Goal: Task Accomplishment & Management: Manage account settings

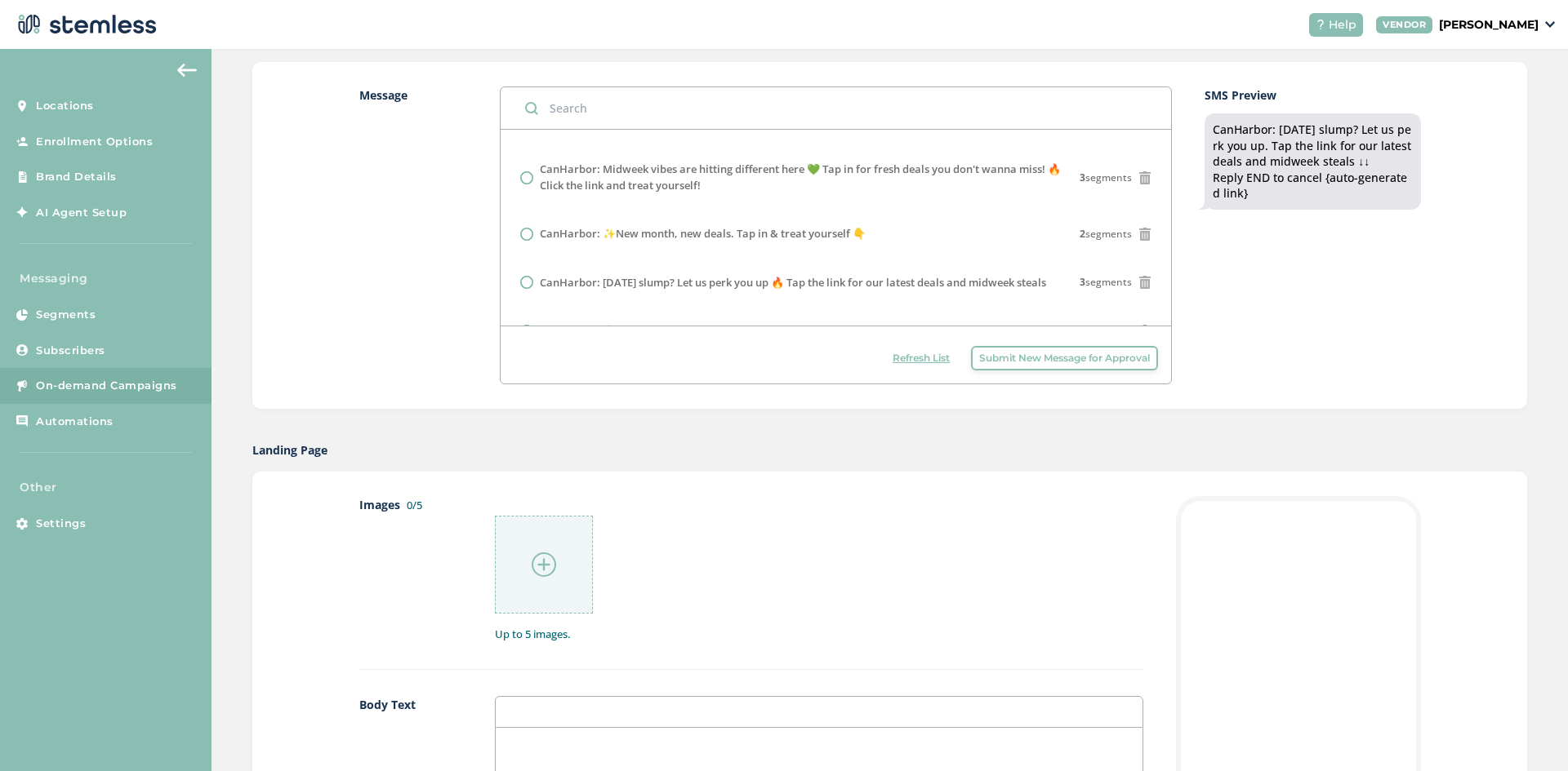
scroll to position [408, 0]
click at [549, 592] on div at bounding box center [543, 562] width 98 height 98
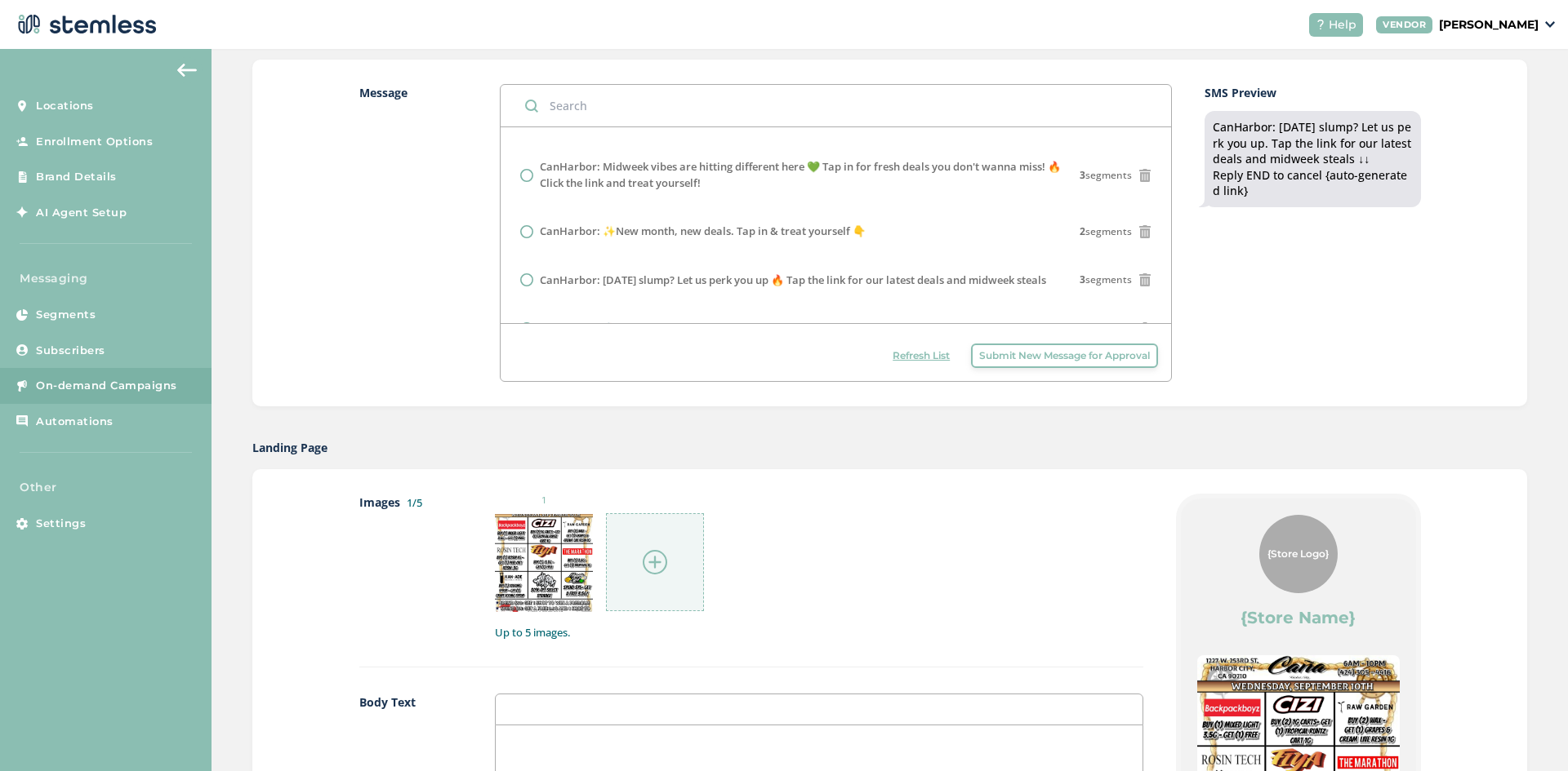
click at [660, 571] on img at bounding box center [654, 562] width 24 height 24
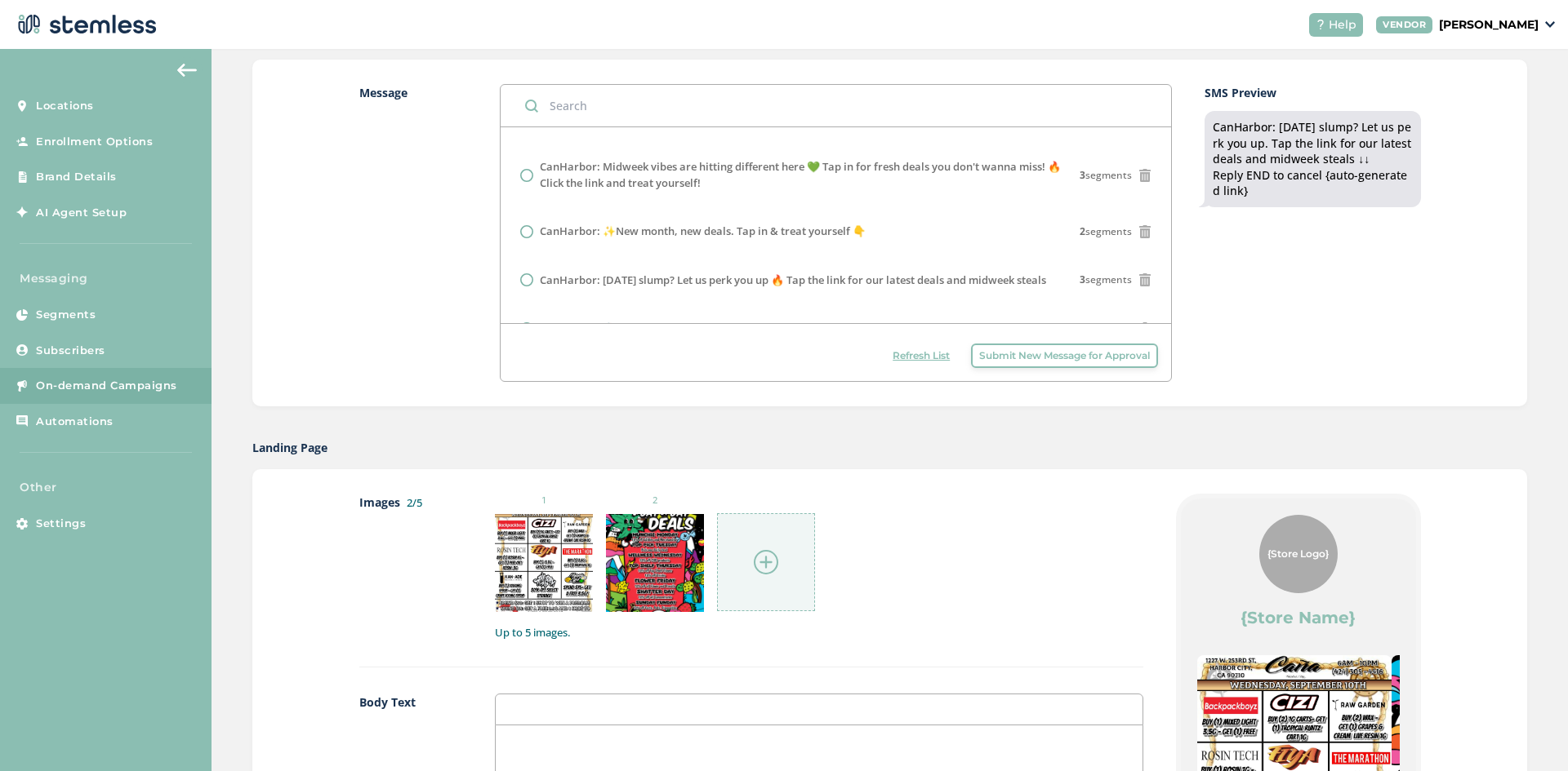
click at [749, 568] on div at bounding box center [766, 562] width 98 height 98
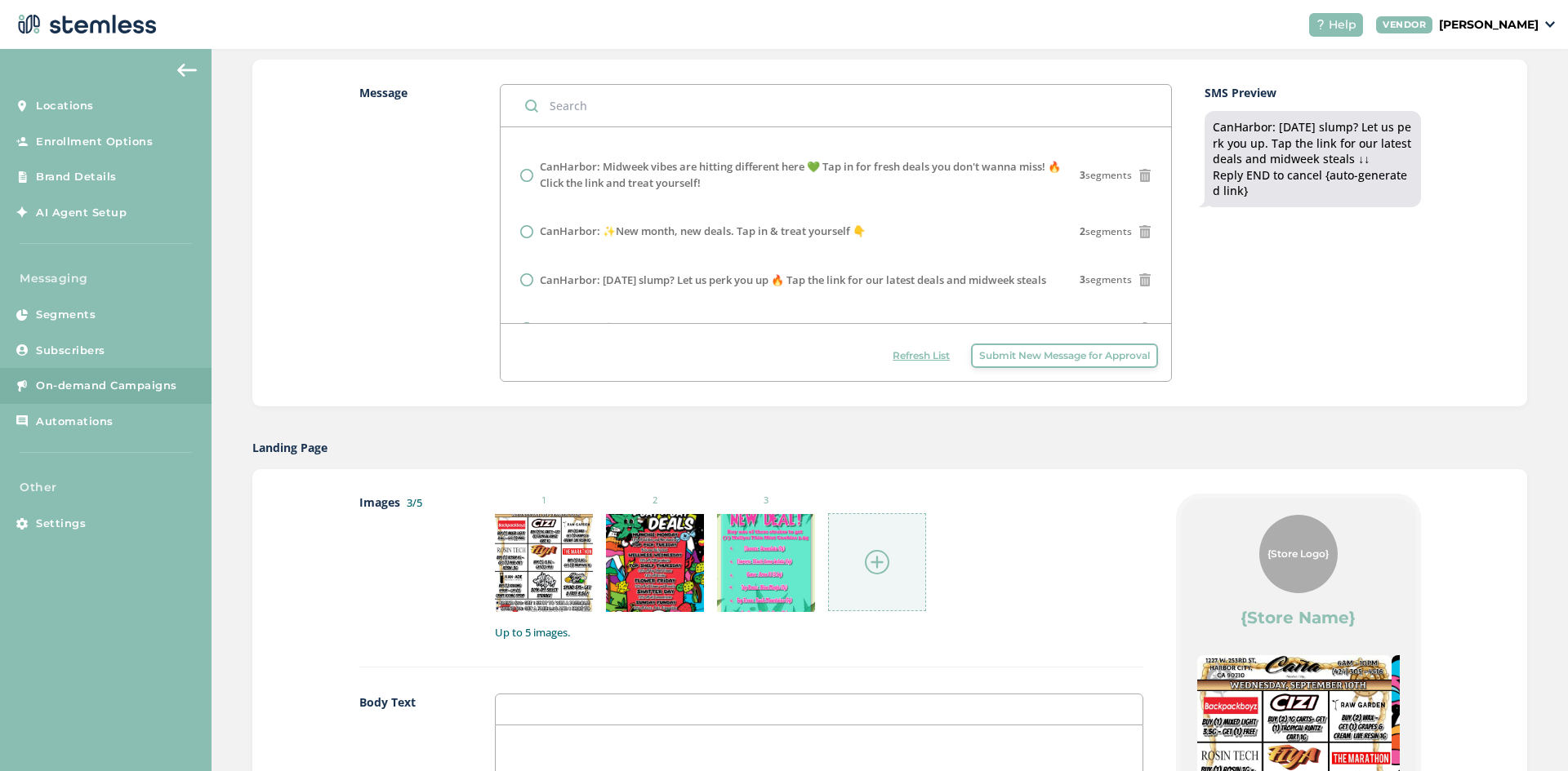
click at [878, 579] on div at bounding box center [876, 562] width 98 height 98
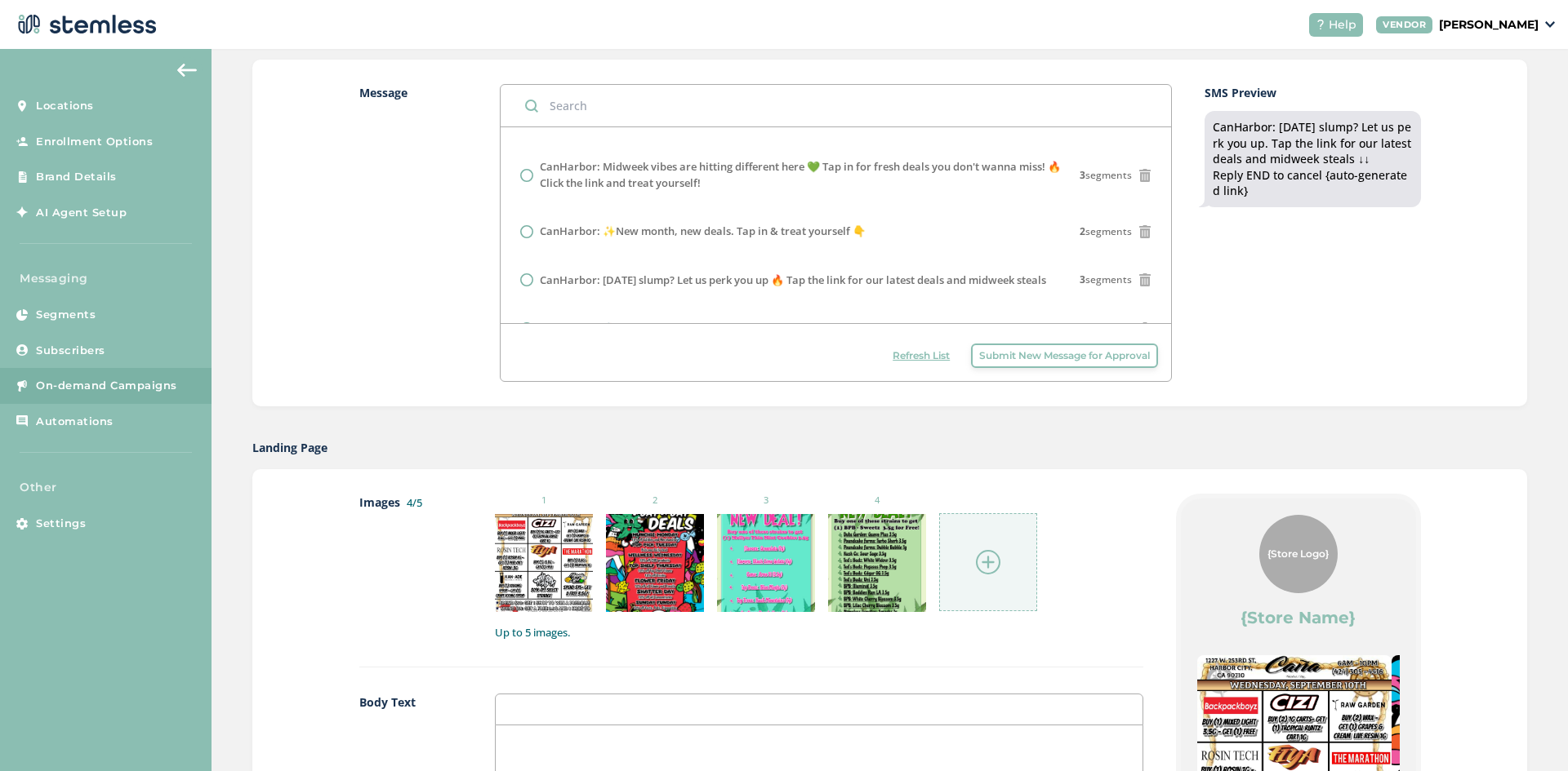
click at [962, 566] on div at bounding box center [988, 562] width 98 height 98
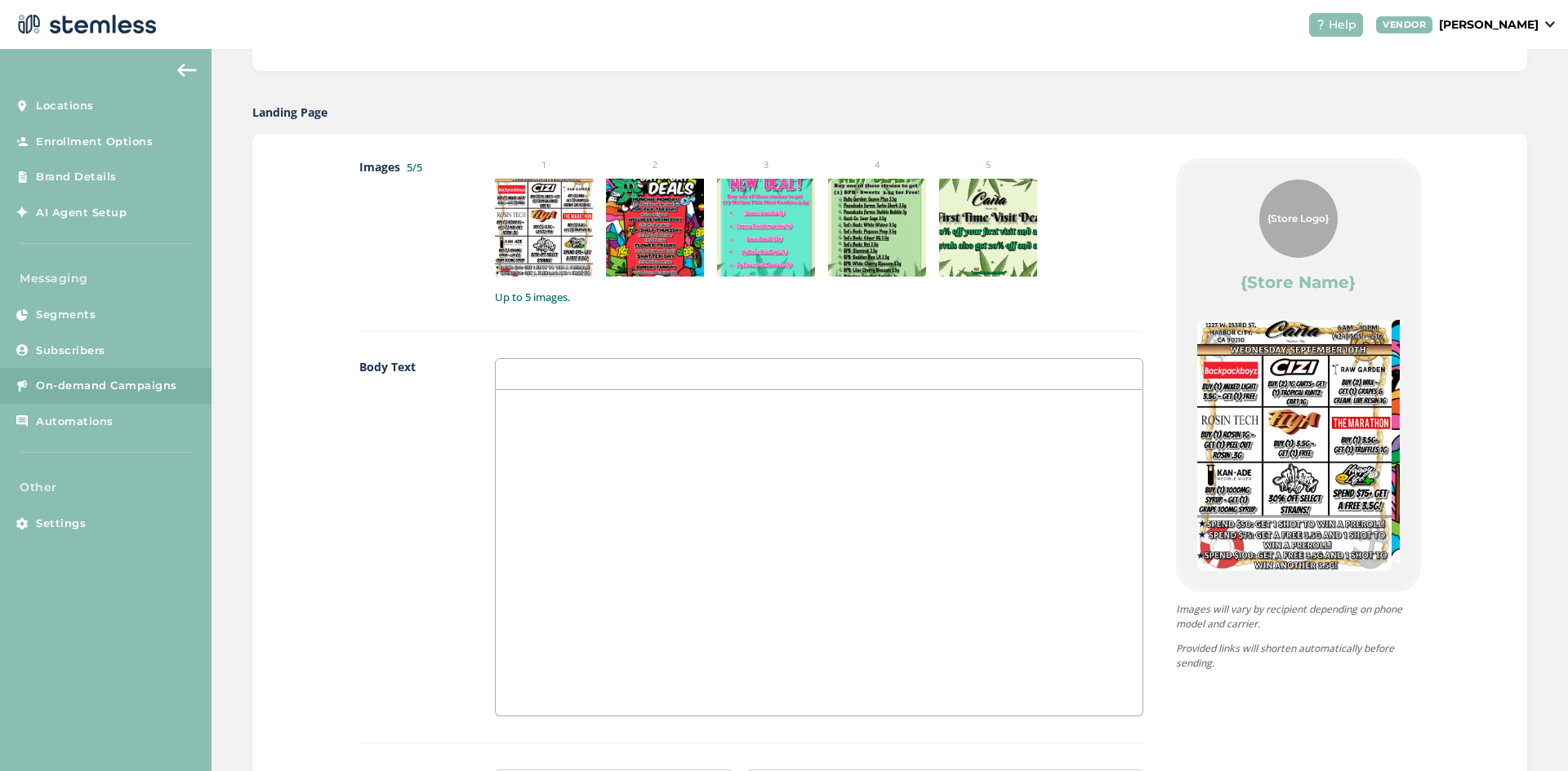
scroll to position [734, 0]
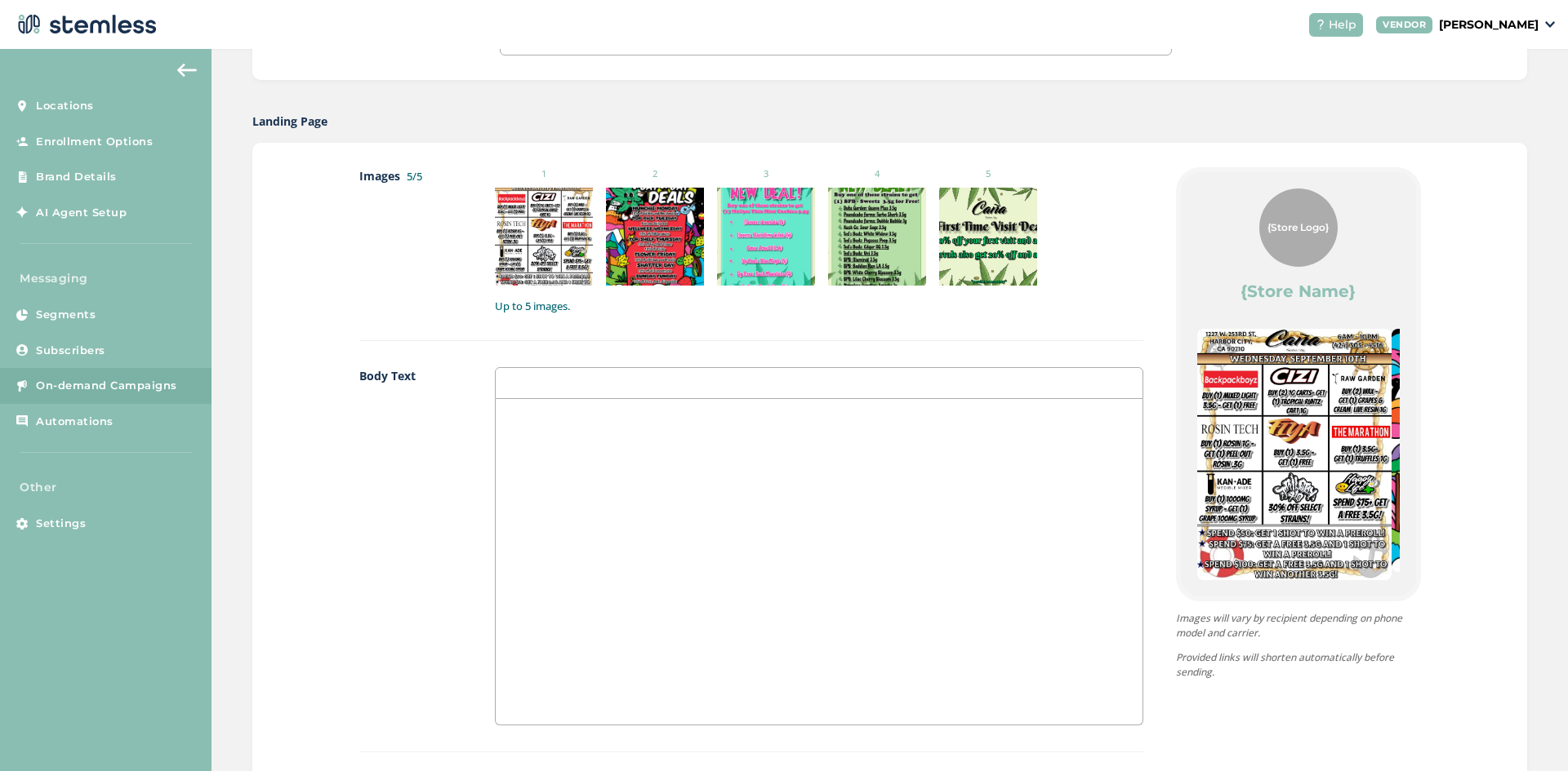
click at [631, 451] on div at bounding box center [819, 562] width 646 height 326
click at [517, 417] on p "🔥🔥🌿" at bounding box center [818, 416] width 621 height 15
click at [546, 421] on p "🔥🌿" at bounding box center [818, 416] width 621 height 15
click at [750, 421] on p "🔥🌿Halfway through the week, fam!🌿🔥" at bounding box center [818, 416] width 621 height 15
click at [527, 448] on p "💥💥" at bounding box center [818, 446] width 621 height 15
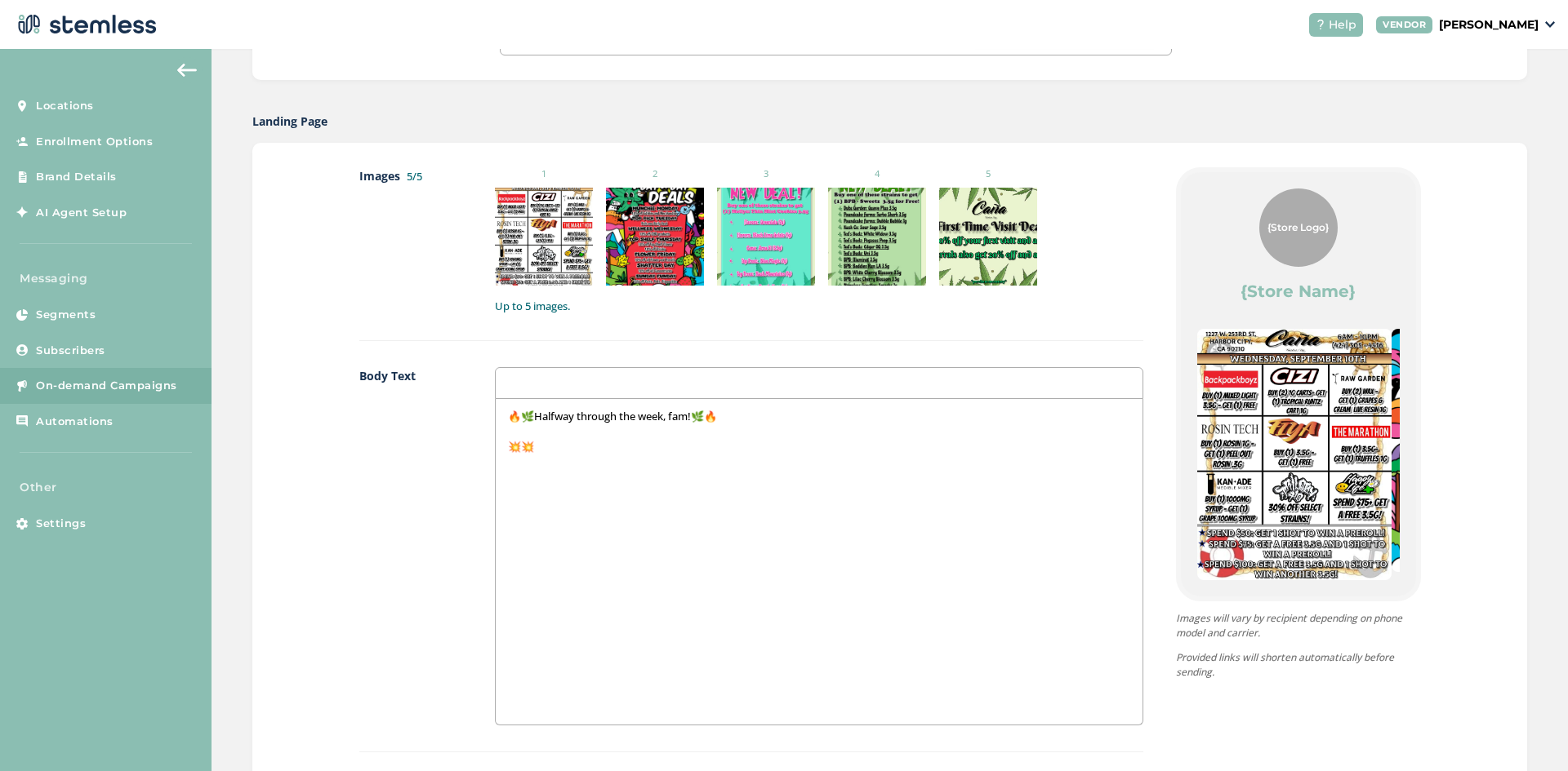
click at [518, 445] on p "💥💥" at bounding box center [818, 446] width 621 height 15
click at [519, 466] on p "🫶🫶" at bounding box center [818, 462] width 621 height 15
click at [519, 466] on p "🫶" at bounding box center [818, 462] width 621 height 15
click at [528, 519] on div "🔥🌿Halfway through the week, fam!🌿🔥 💥TONS of discounts & BOGOs waiting for you 💨…" at bounding box center [819, 562] width 646 height 326
click at [518, 515] on div "🔥🌿Halfway through the week, fam!🌿🔥 💥TONS of discounts & BOGOs waiting for you 💨…" at bounding box center [819, 562] width 646 height 326
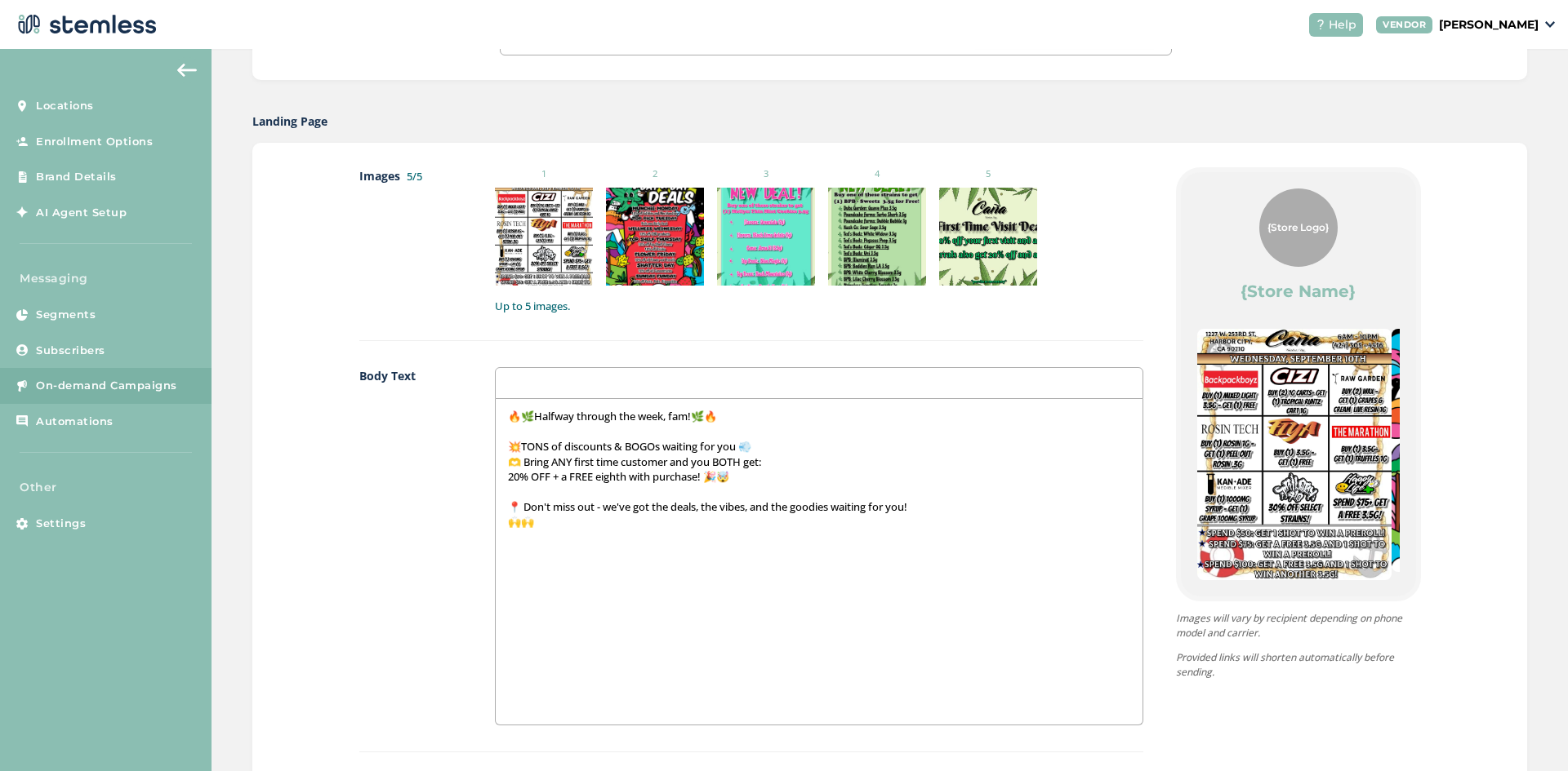
click at [522, 528] on p "🙌🙌" at bounding box center [818, 521] width 621 height 15
click at [559, 538] on div "🔥🌿Halfway through the week, fam!🌿🔥 💥TONS of discounts & BOGOs waiting for you 💨…" at bounding box center [819, 562] width 646 height 326
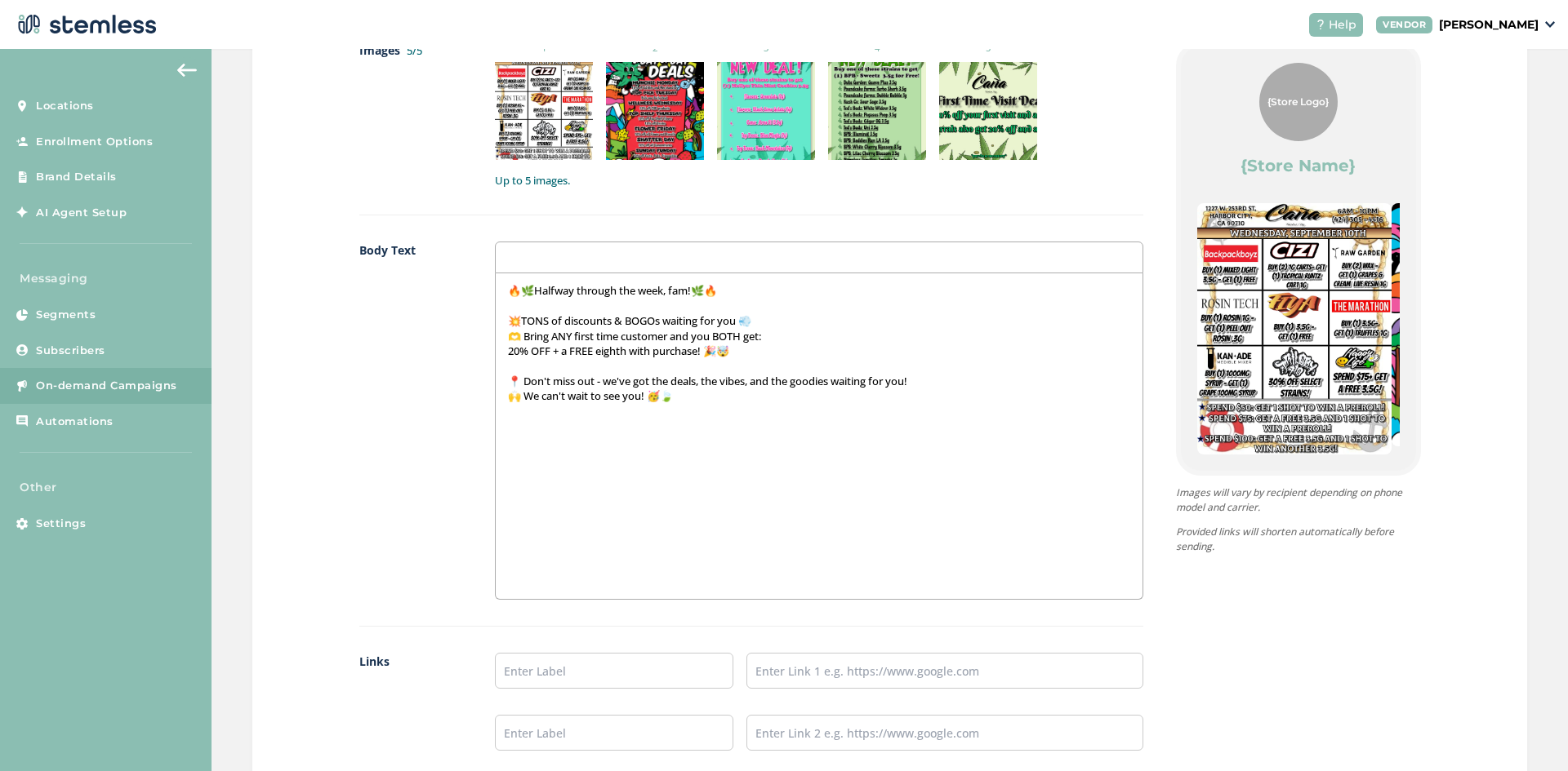
scroll to position [980, 0]
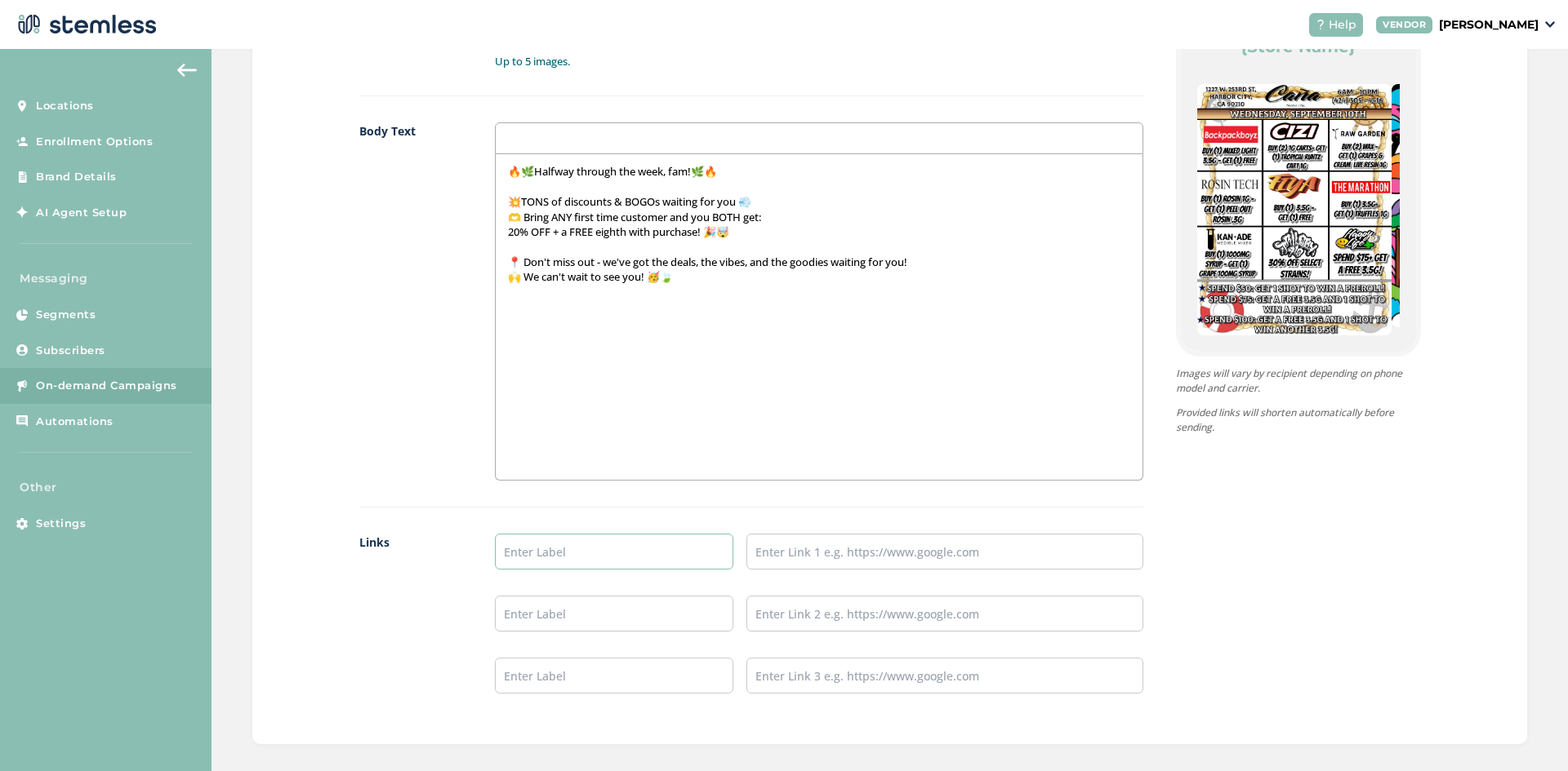
click at [626, 541] on input "text" at bounding box center [614, 551] width 239 height 36
type input "Menu"
click at [857, 561] on input "text" at bounding box center [944, 551] width 397 height 36
type input "[URL][DOMAIN_NAME]"
click at [585, 625] on input "text" at bounding box center [614, 613] width 239 height 36
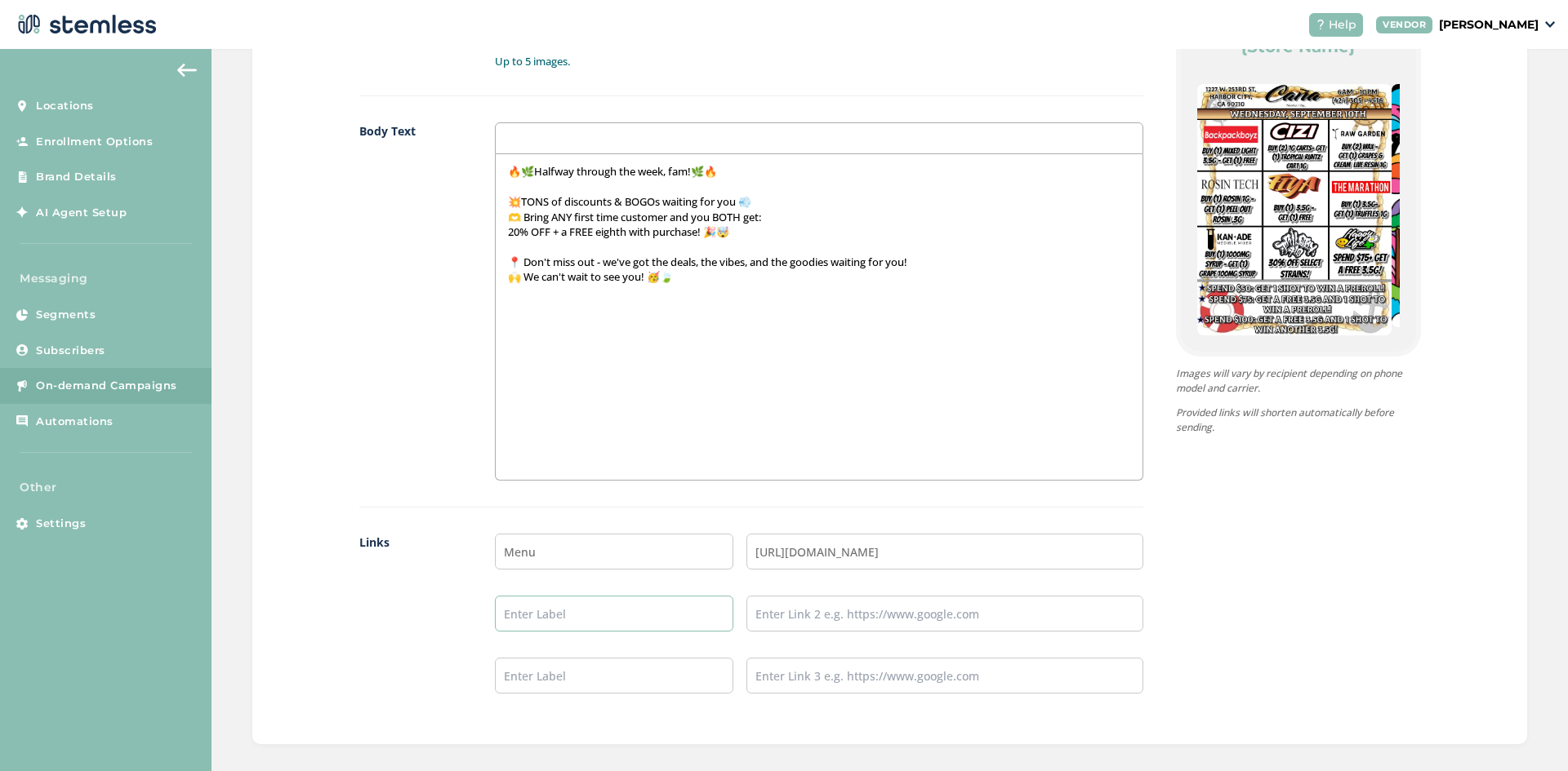
type input "Instagram"
click at [792, 618] on input "text" at bounding box center [944, 613] width 397 height 36
type input "[URL][DOMAIN_NAME]"
click at [658, 691] on input "text" at bounding box center [614, 675] width 239 height 36
type input "TikTok"
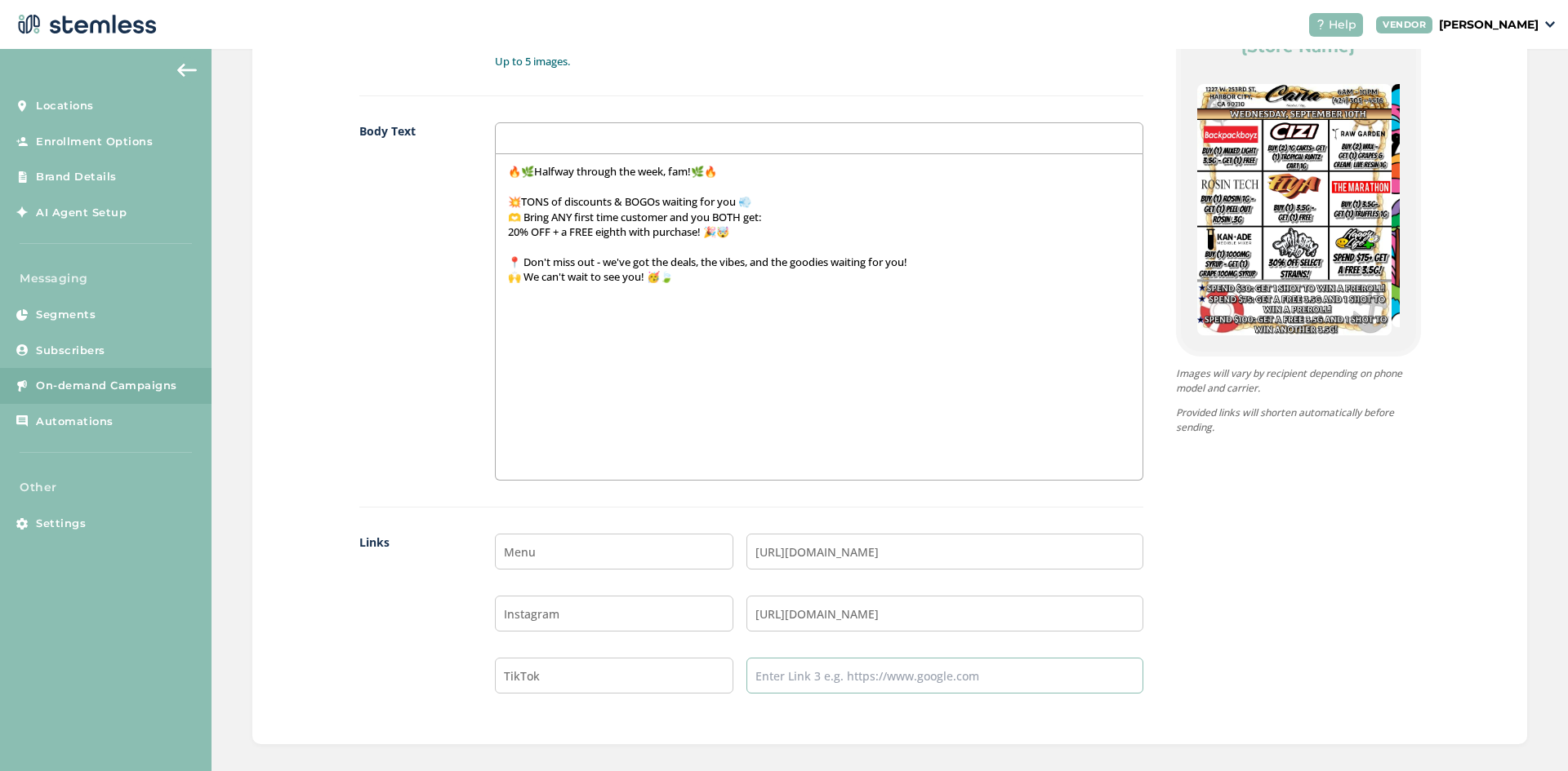
click at [780, 673] on input "text" at bounding box center [944, 675] width 397 height 36
type input "[URL][DOMAIN_NAME][DOMAIN_NAME]"
click at [828, 722] on div "Images 5/5 1 2 3 4 5 Up to 5 images. Body Text 🔥🌿Halfway through the week, fam!…" at bounding box center [889, 321] width 1274 height 847
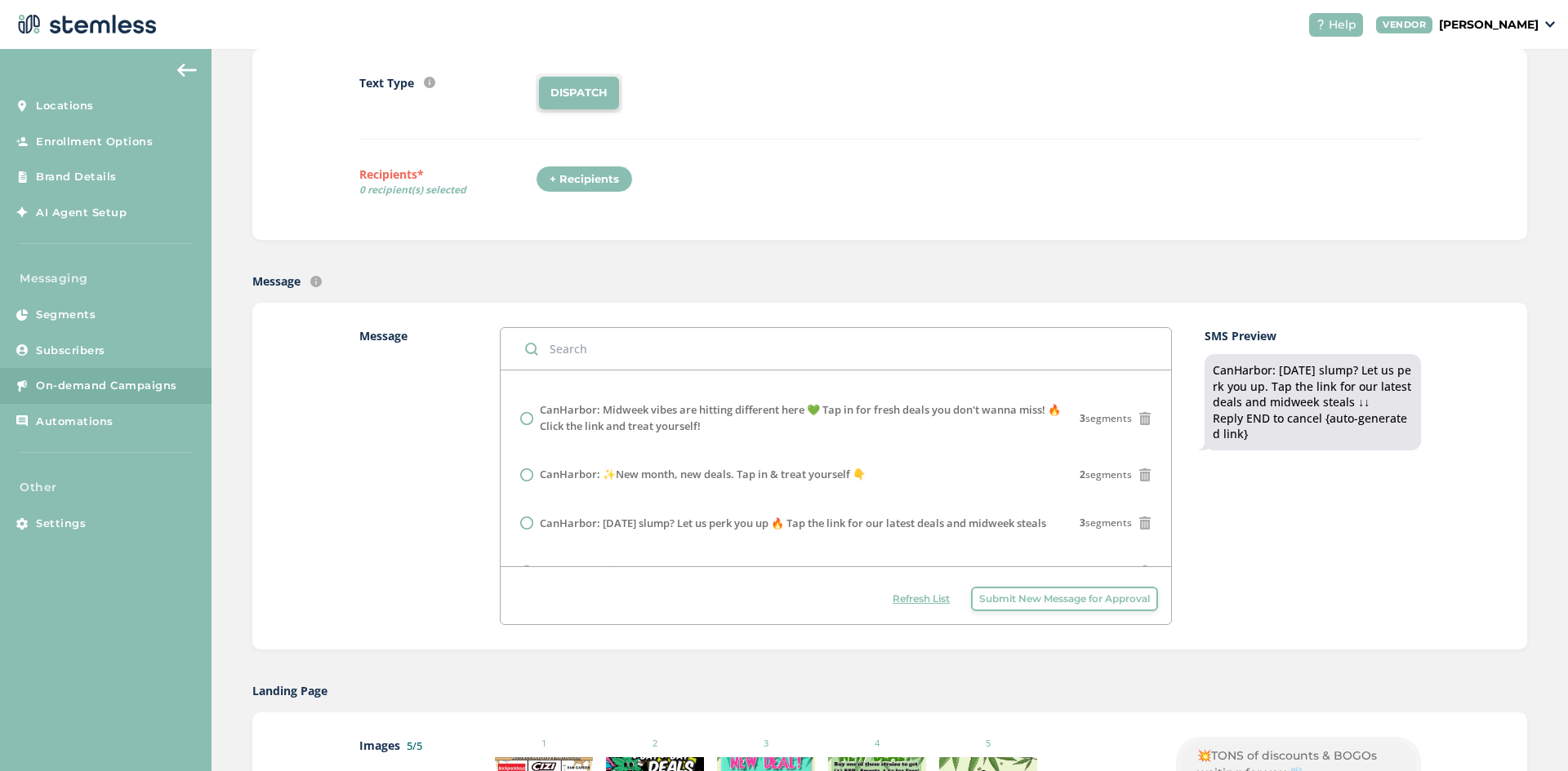
scroll to position [0, 0]
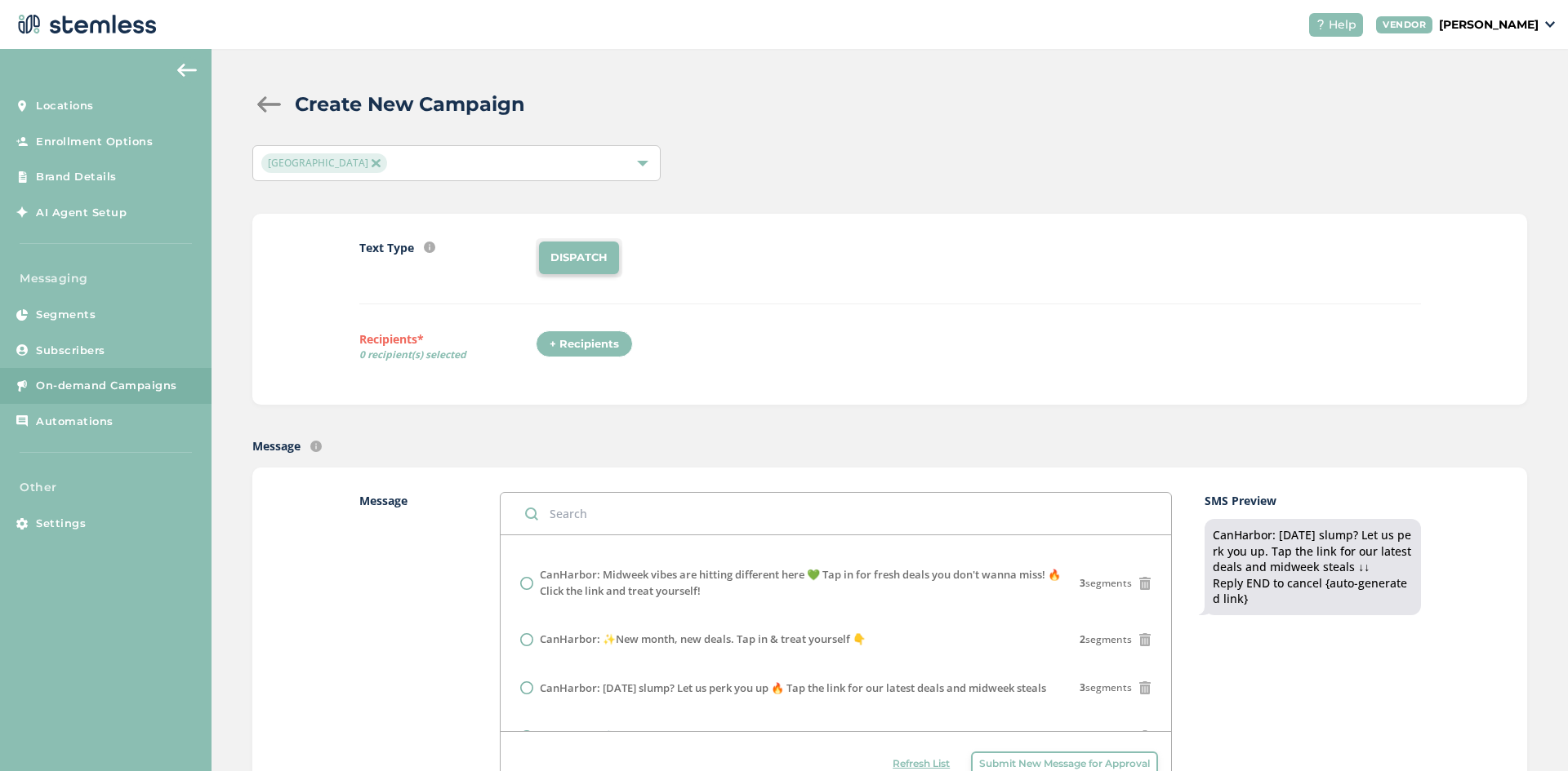
click at [545, 336] on div "+ Recipients" at bounding box center [584, 344] width 97 height 28
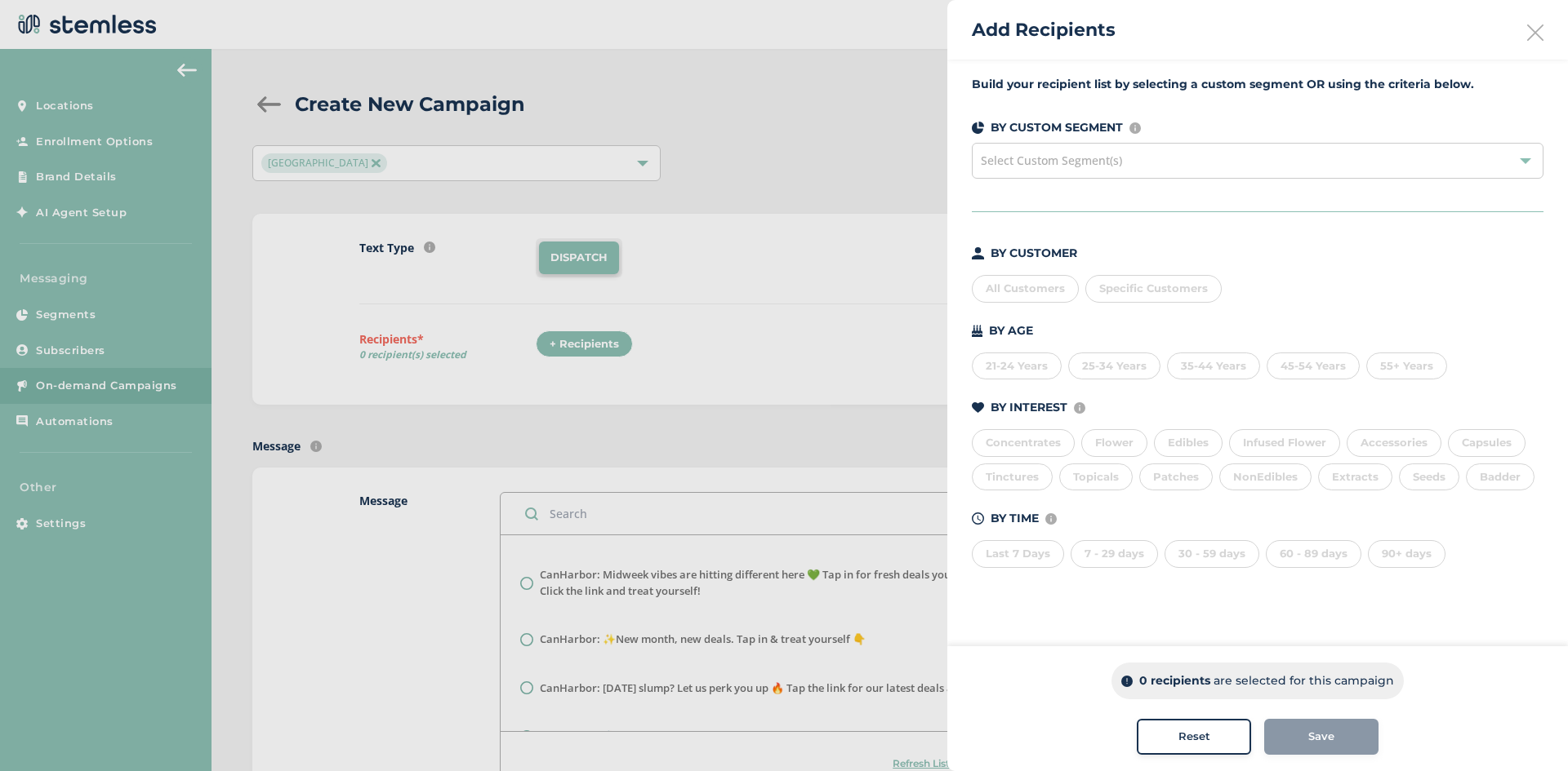
click at [1023, 291] on div "All Customers" at bounding box center [1025, 289] width 107 height 28
click at [1303, 730] on div "Save" at bounding box center [1321, 736] width 88 height 16
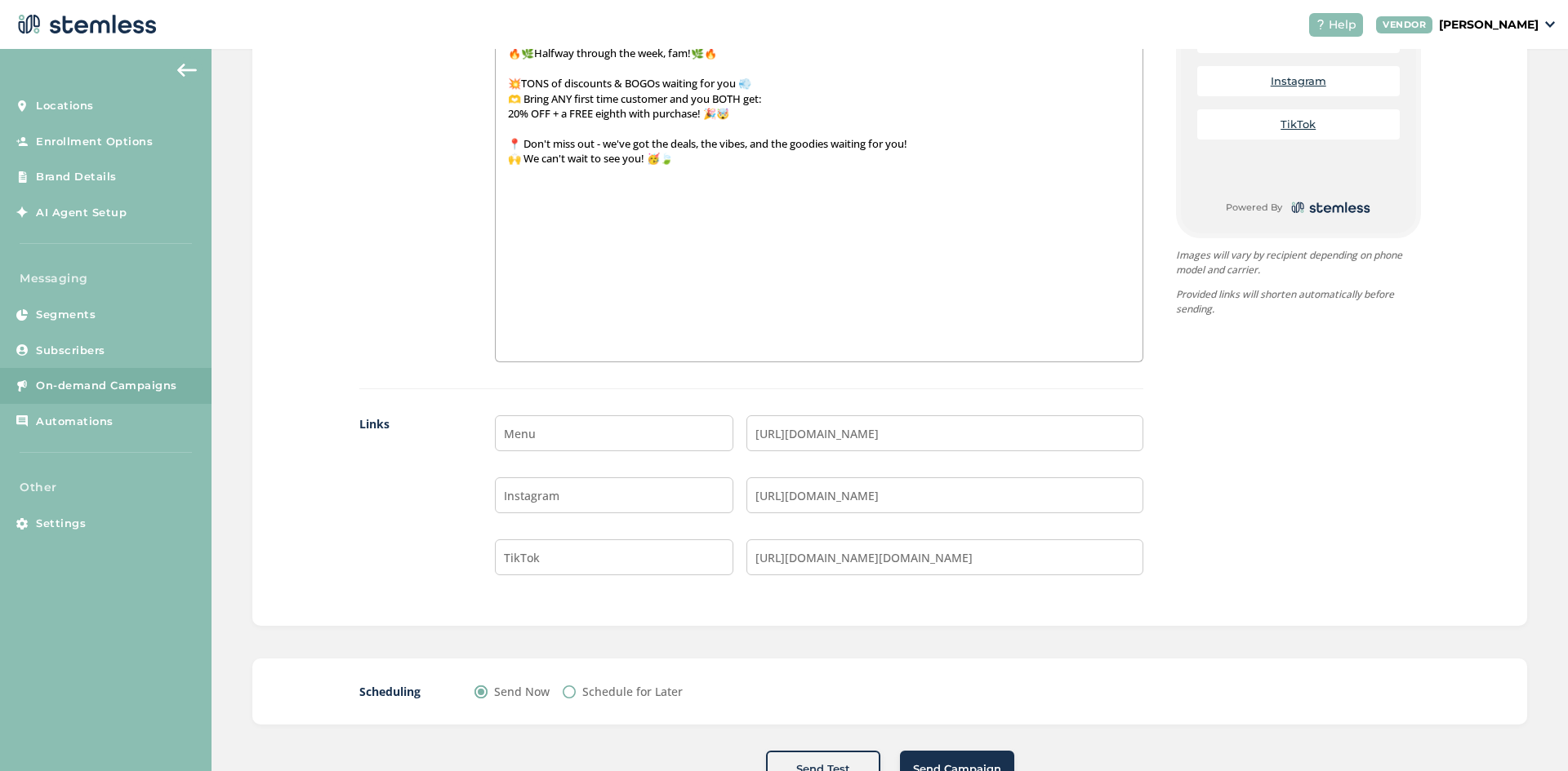
scroll to position [1154, 0]
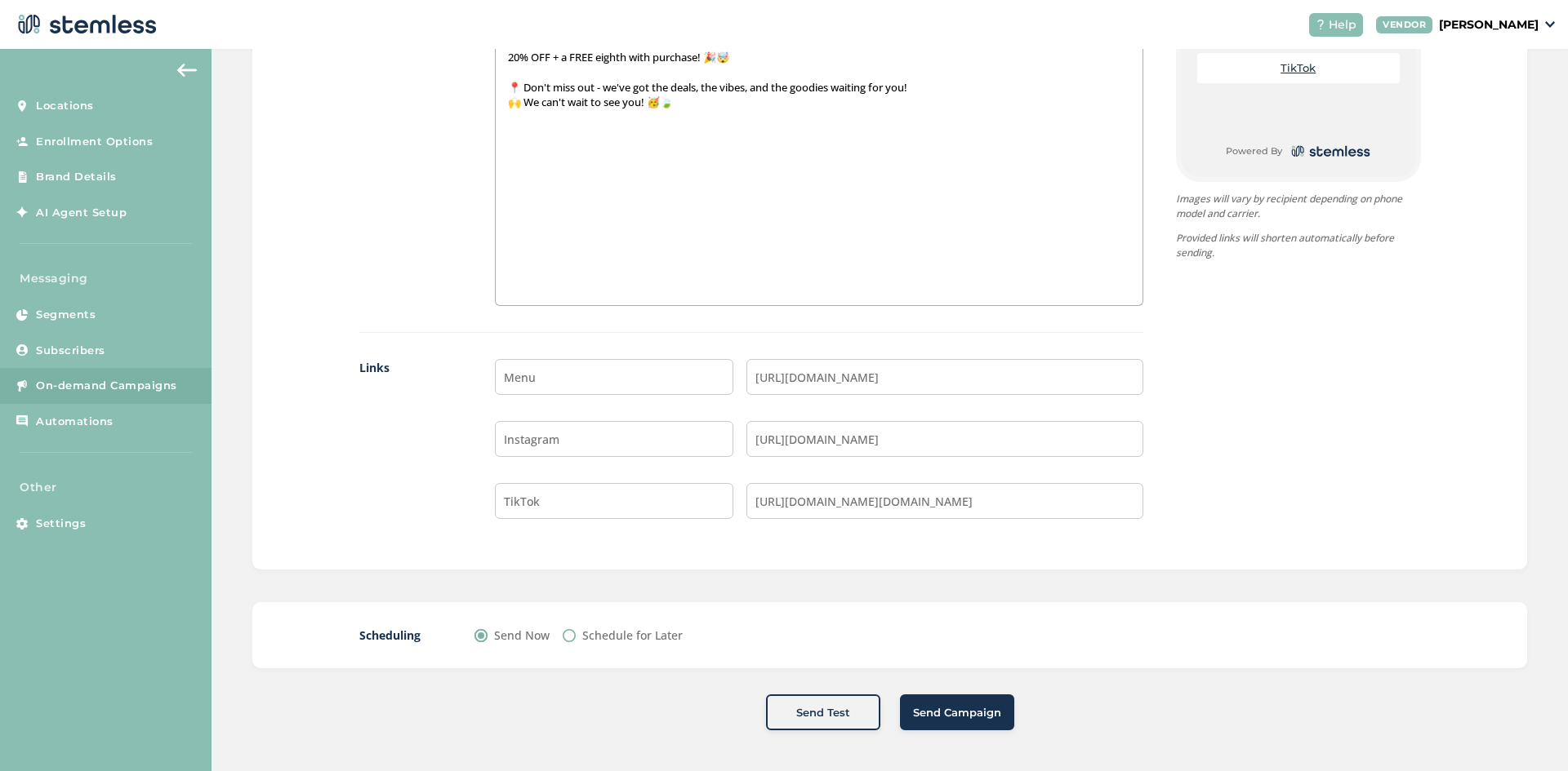
click at [939, 703] on button "Send Campaign" at bounding box center [957, 712] width 114 height 36
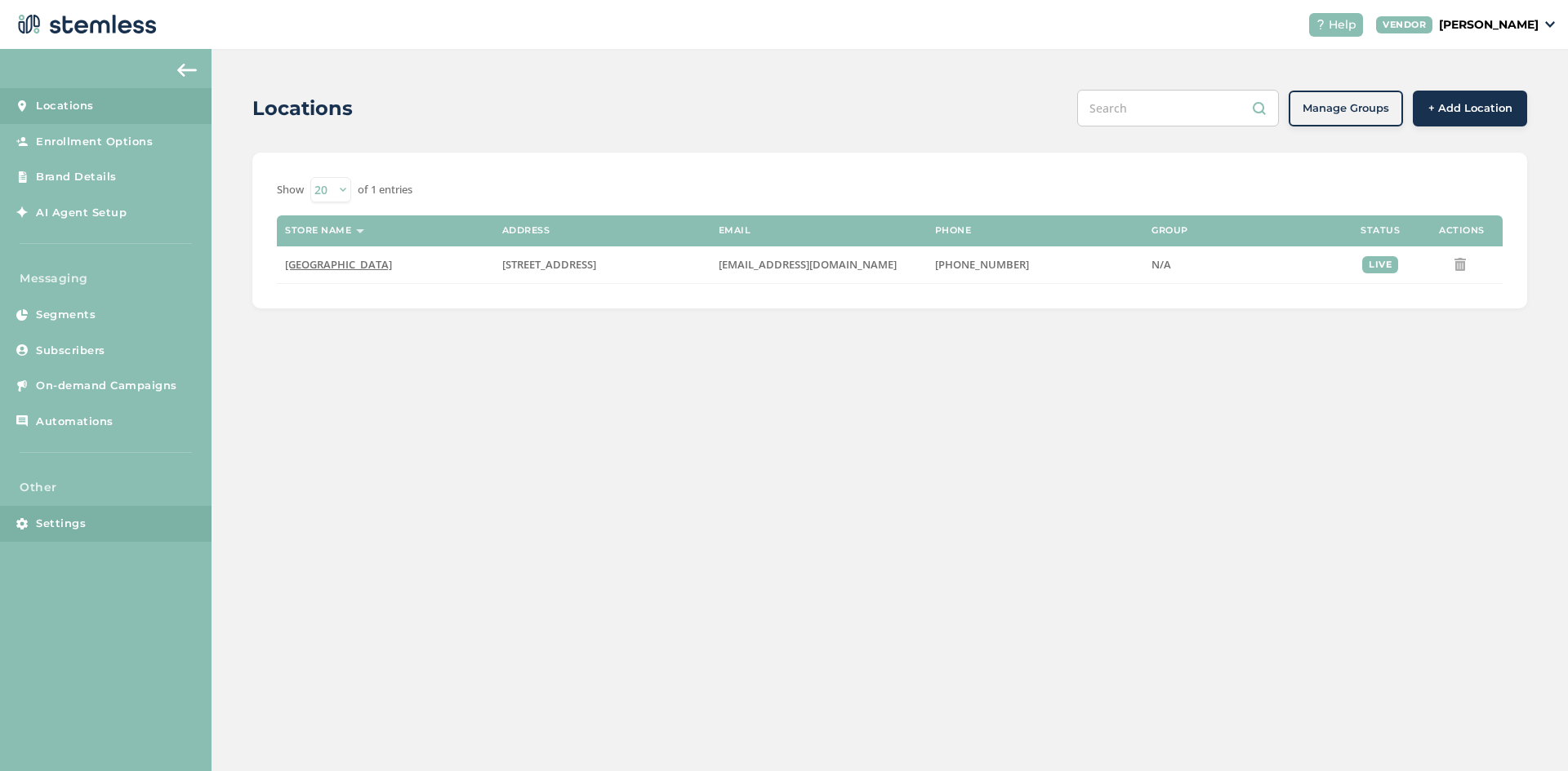
click at [71, 526] on span "Settings" at bounding box center [60, 524] width 49 height 16
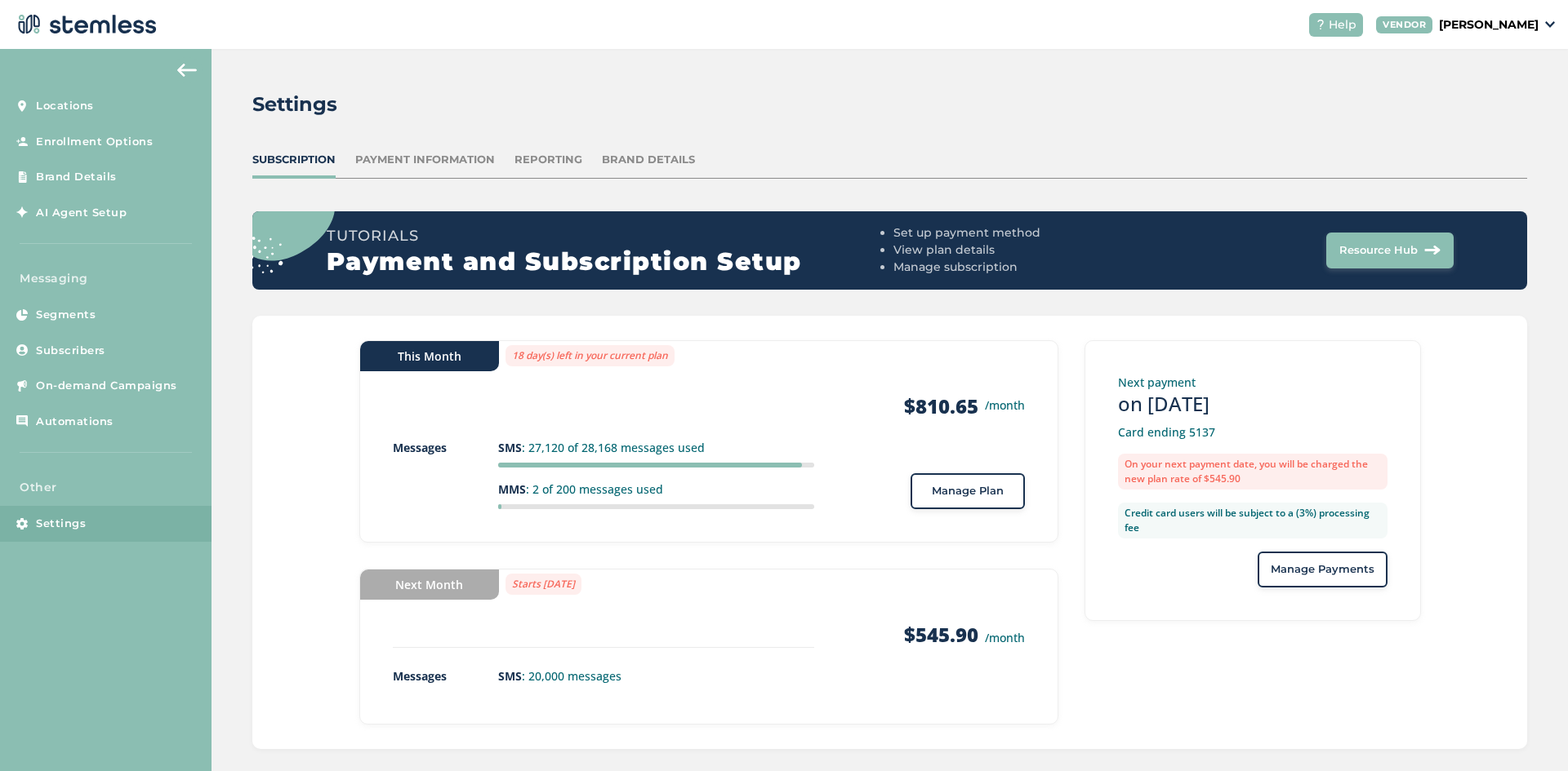
click at [980, 503] on button "Manage Plan" at bounding box center [967, 491] width 114 height 36
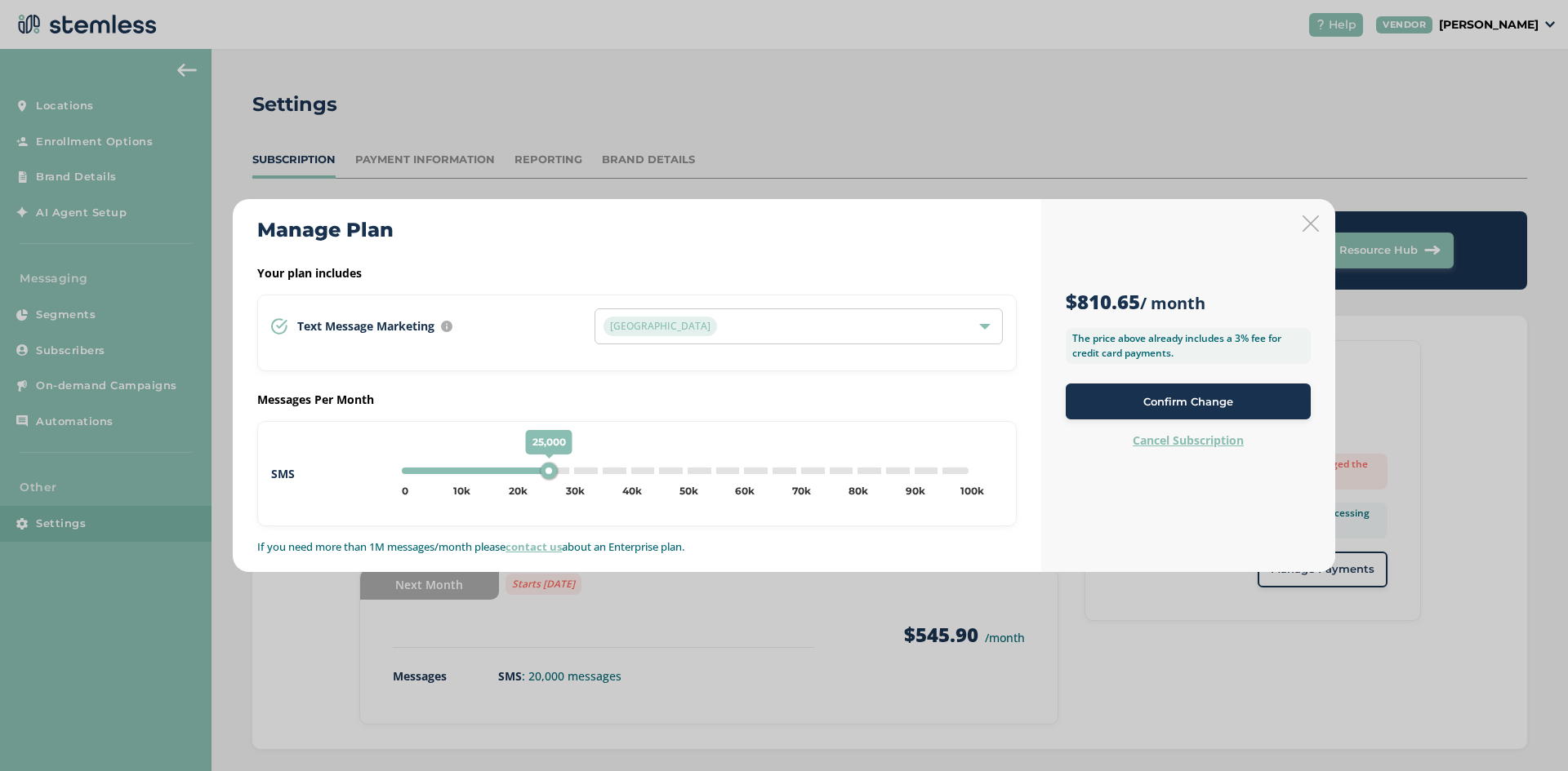
type input "30000"
drag, startPoint x: 512, startPoint y: 475, endPoint x: 572, endPoint y: 478, distance: 60.1
click at [572, 478] on div "30,000" at bounding box center [572, 470] width 16 height 16
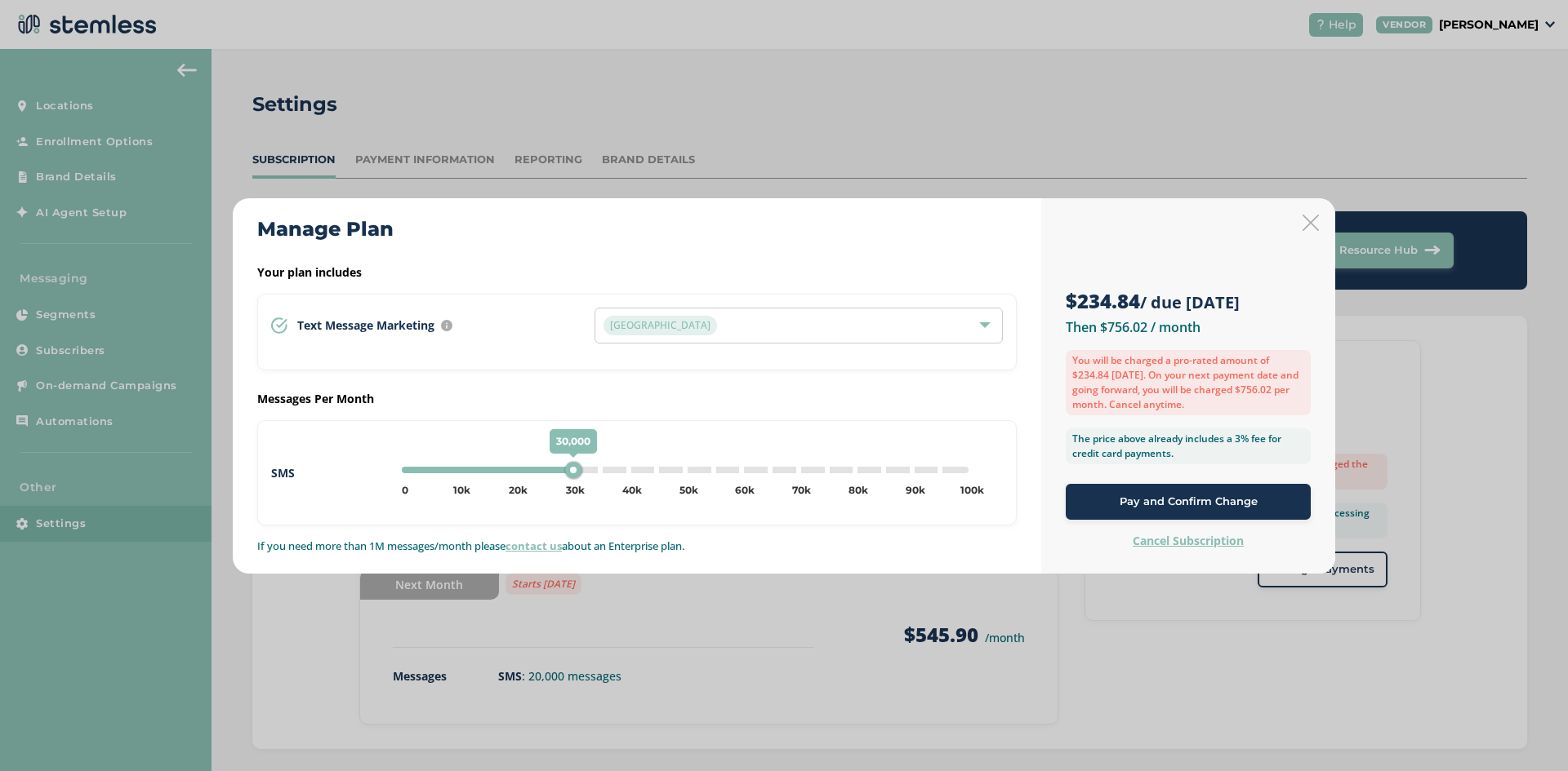
click at [1149, 500] on span "Pay and Confirm Change" at bounding box center [1189, 501] width 138 height 16
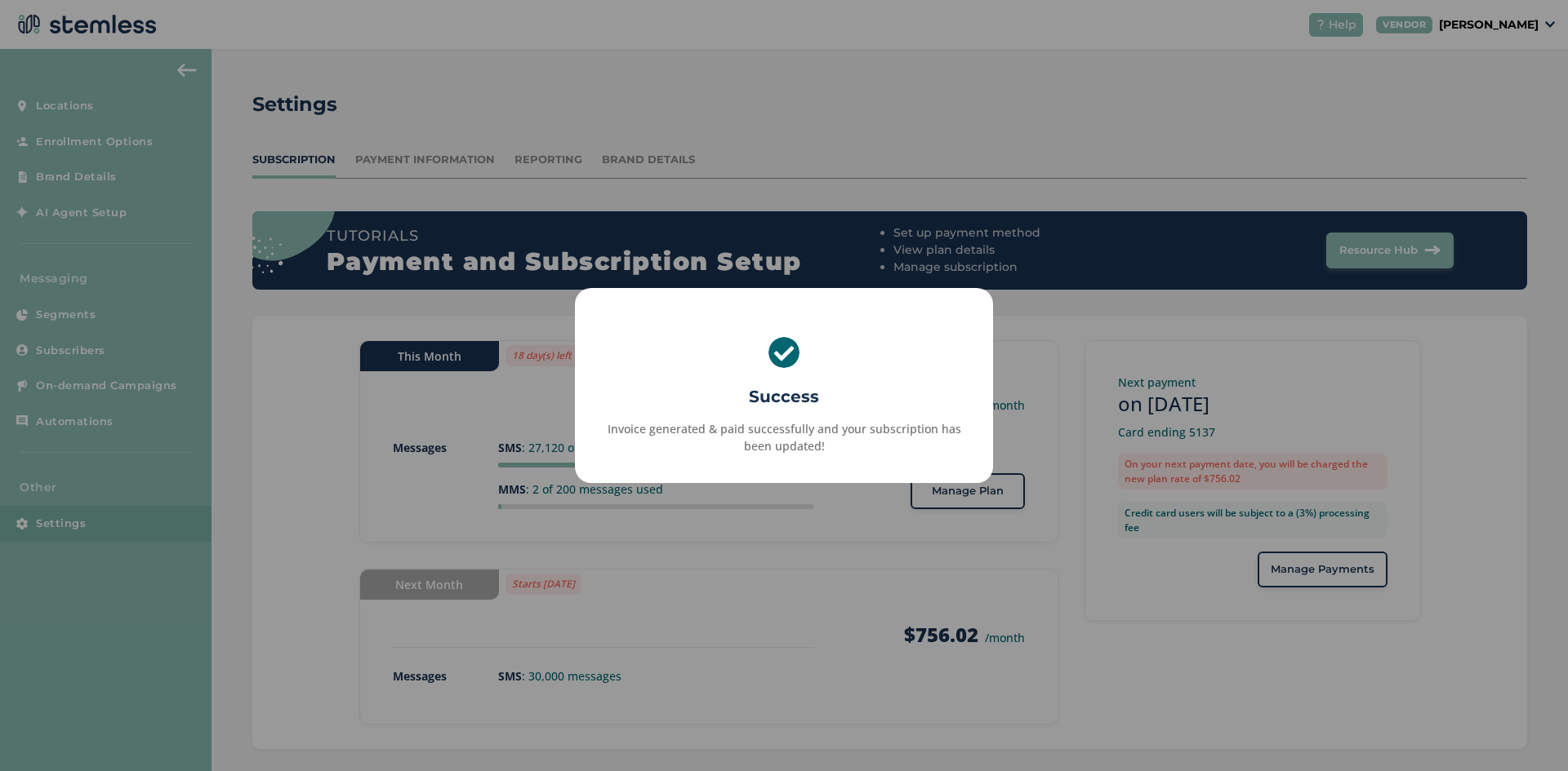
click at [734, 151] on div "× Success Invoice generated & paid successfully and your subscription has been …" at bounding box center [784, 385] width 1568 height 771
